Goal: Task Accomplishment & Management: Complete application form

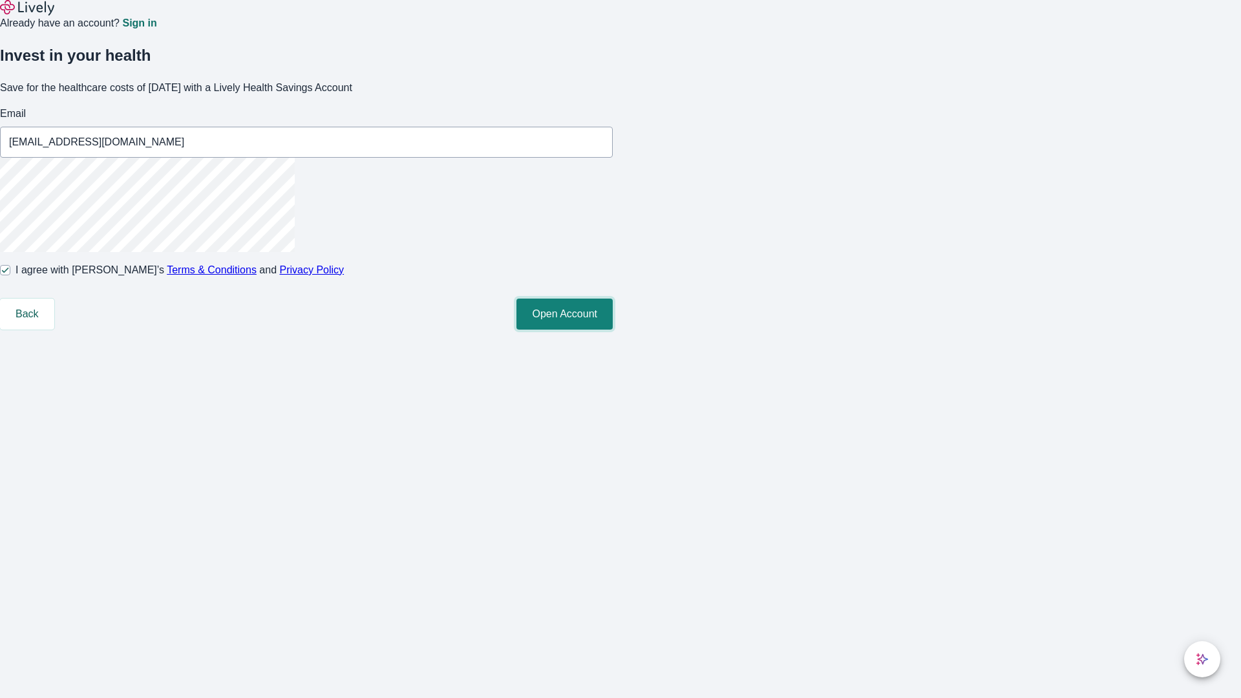
click at [613, 330] on button "Open Account" at bounding box center [564, 314] width 96 height 31
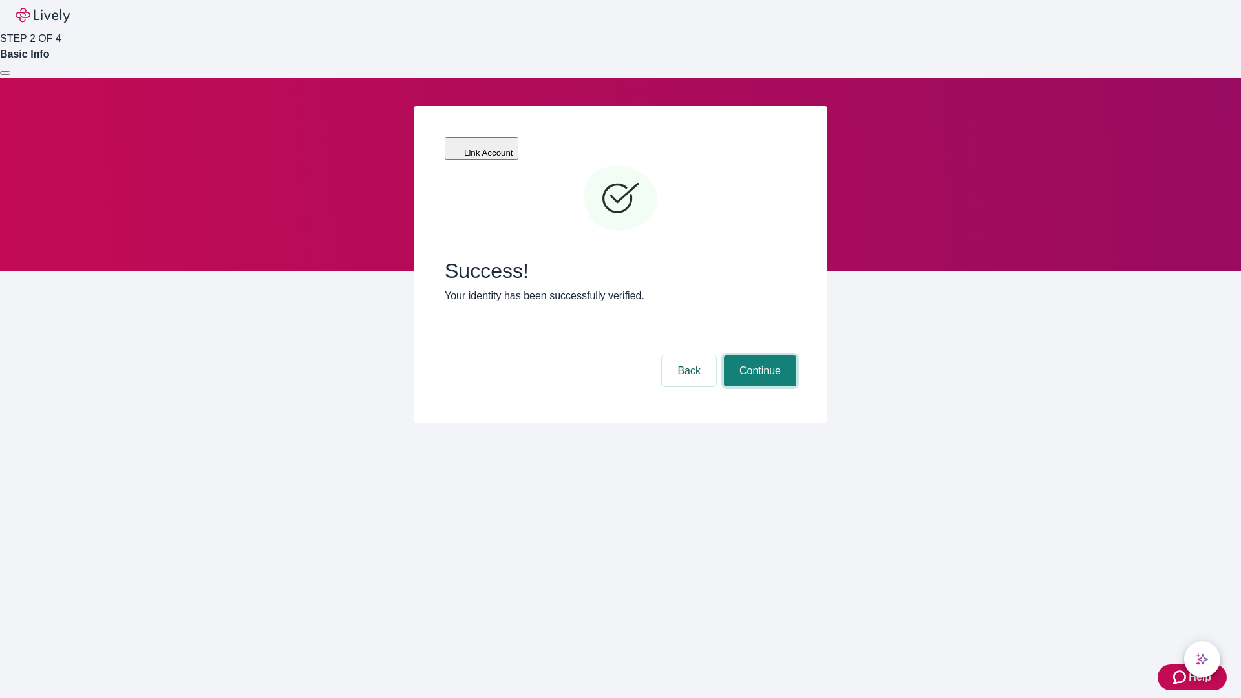
click at [758, 355] on button "Continue" at bounding box center [760, 370] width 72 height 31
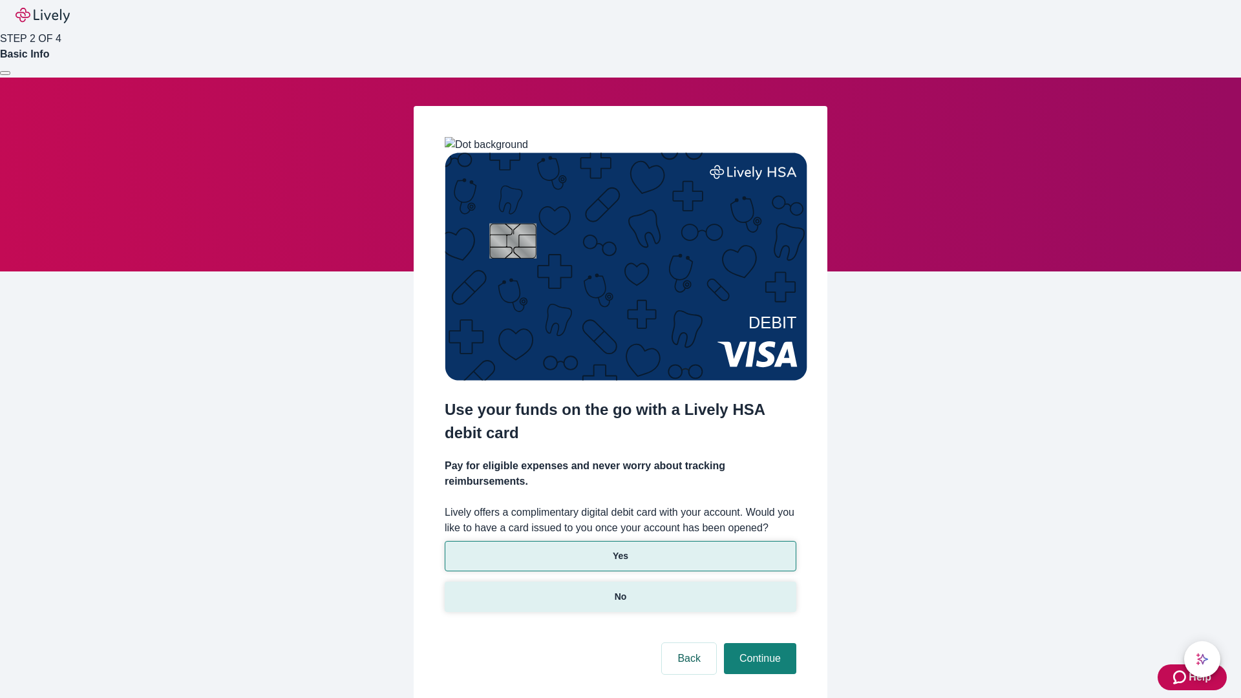
click at [620, 590] on p "No" at bounding box center [621, 597] width 12 height 14
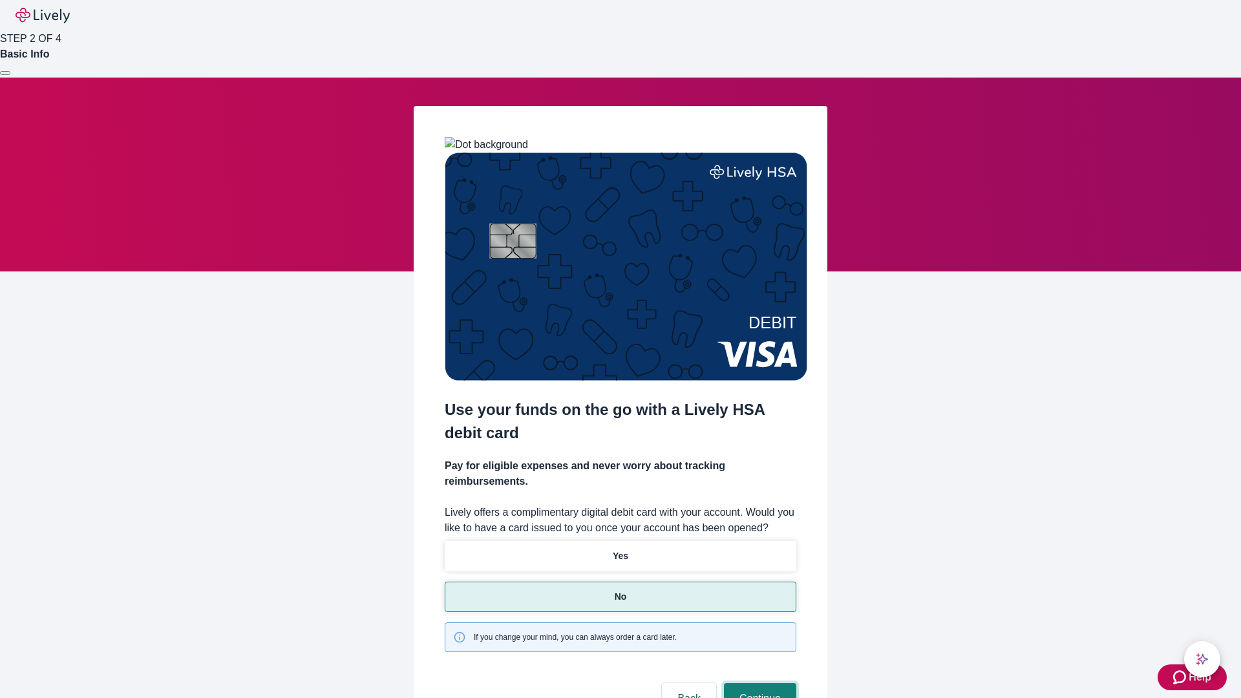
click at [758, 683] on button "Continue" at bounding box center [760, 698] width 72 height 31
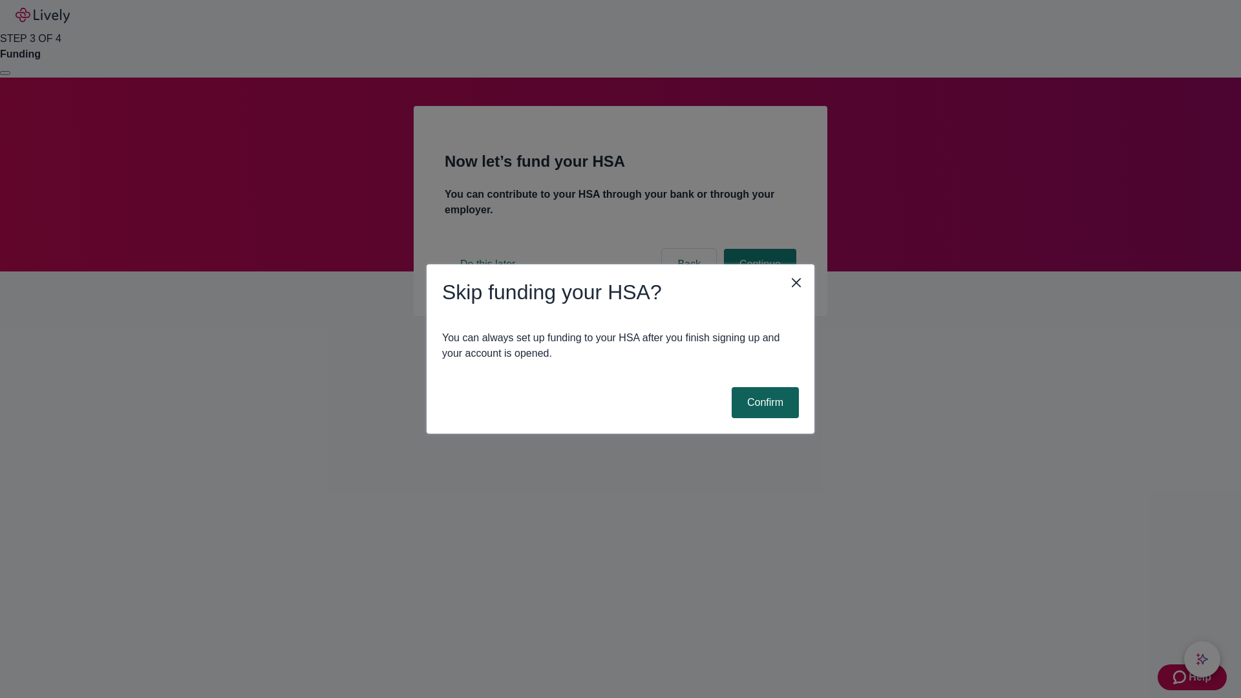
click at [763, 403] on button "Confirm" at bounding box center [765, 402] width 67 height 31
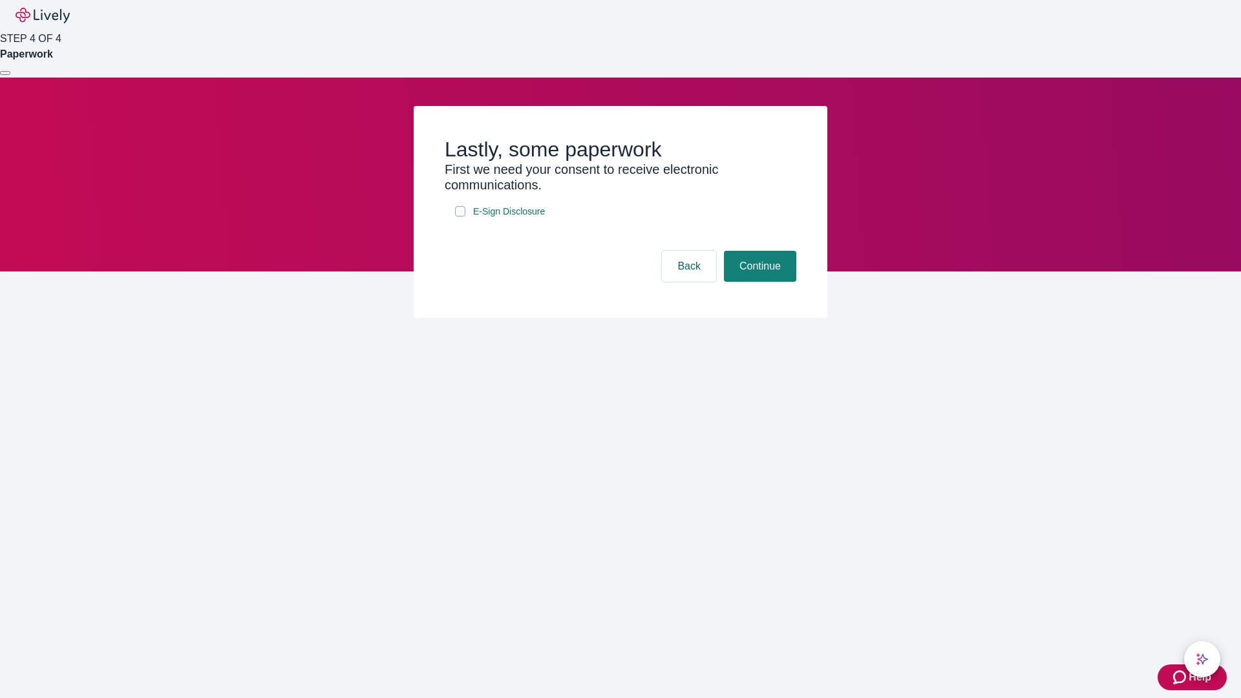
click at [460, 217] on input "E-Sign Disclosure" at bounding box center [460, 211] width 10 height 10
checkbox input "true"
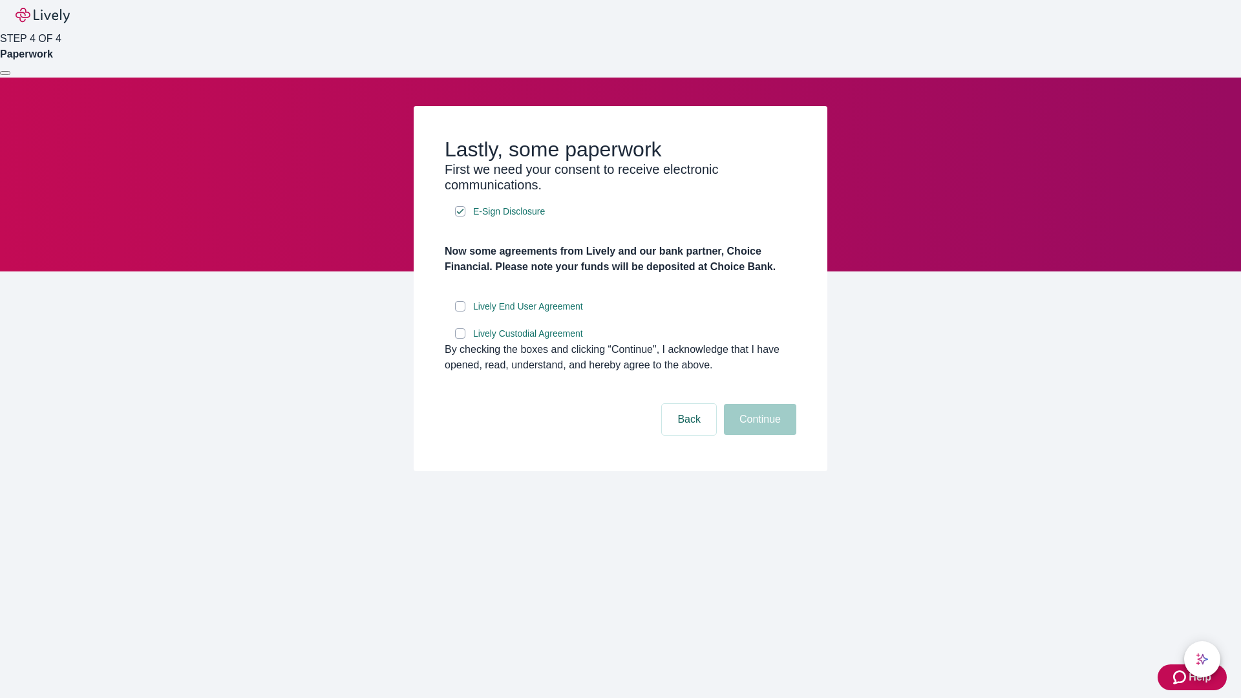
click at [460, 312] on input "Lively End User Agreement" at bounding box center [460, 306] width 10 height 10
checkbox input "true"
click at [460, 339] on input "Lively Custodial Agreement" at bounding box center [460, 333] width 10 height 10
checkbox input "true"
click at [758, 435] on button "Continue" at bounding box center [760, 419] width 72 height 31
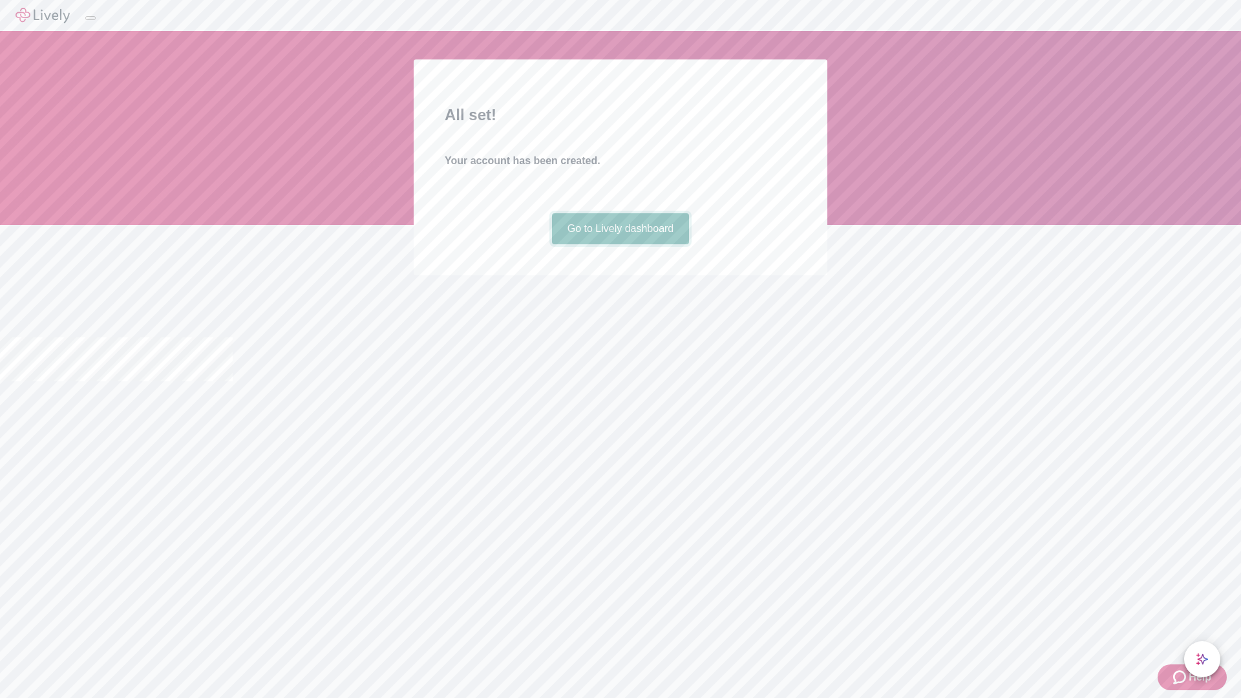
click at [620, 244] on link "Go to Lively dashboard" at bounding box center [621, 228] width 138 height 31
